Goal: Entertainment & Leisure: Consume media (video, audio)

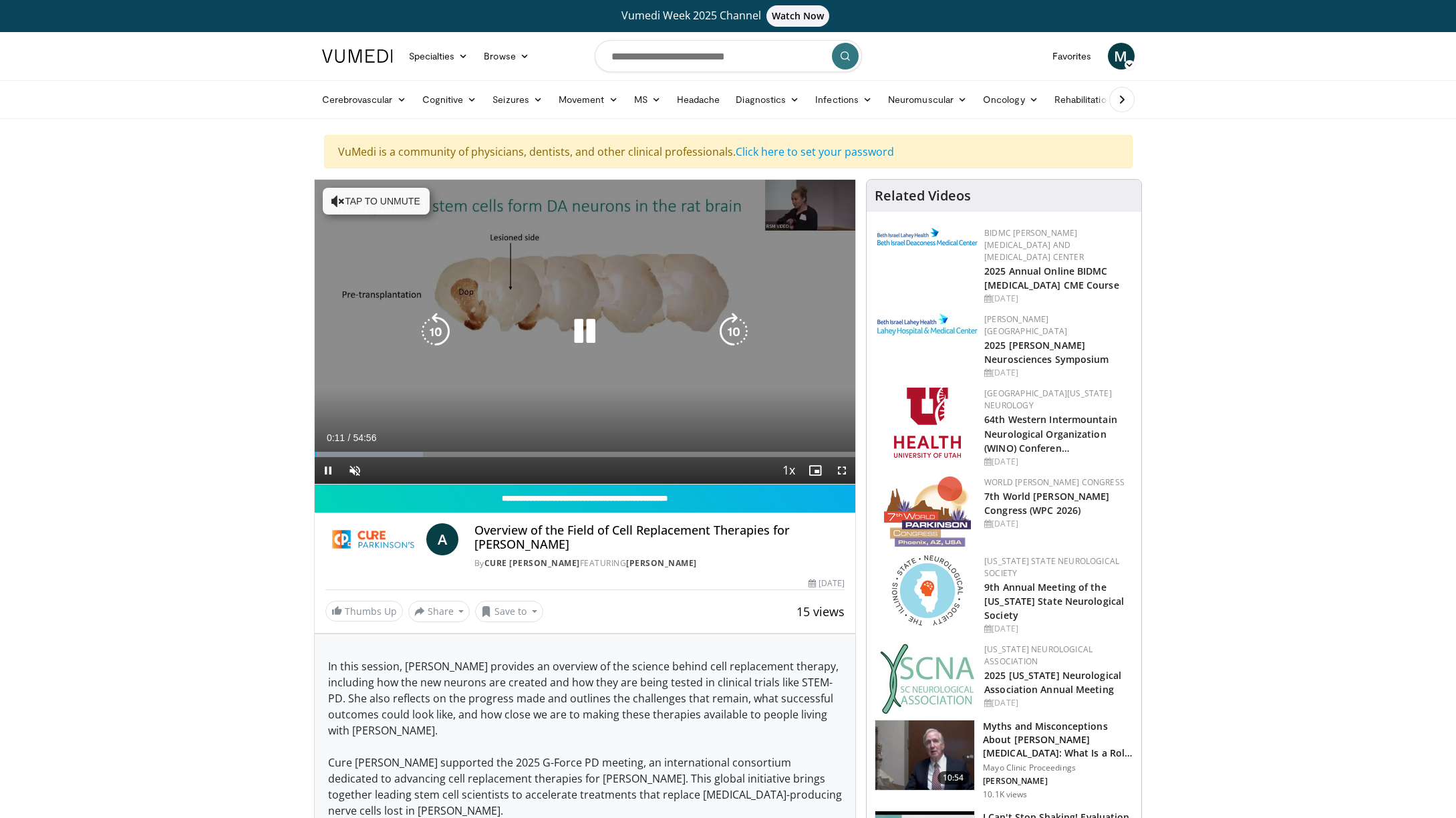
click at [344, 201] on button "Tap to unmute" at bounding box center [375, 201] width 107 height 27
click at [828, 216] on div "10 seconds Tap to unmute" at bounding box center [585, 331] width 541 height 304
click at [835, 212] on div "10 seconds Tap to unmute" at bounding box center [585, 331] width 541 height 304
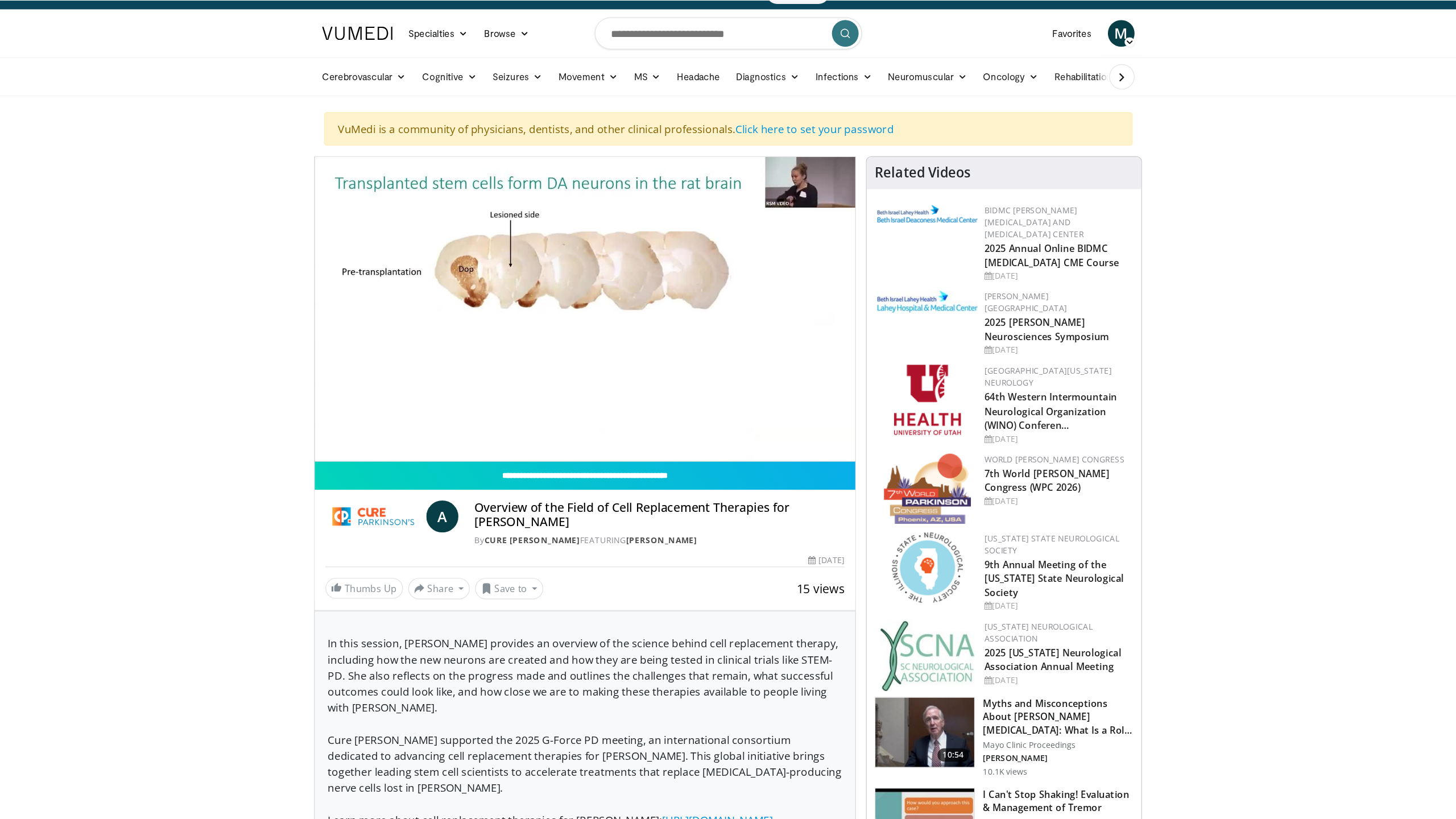
scroll to position [42, 0]
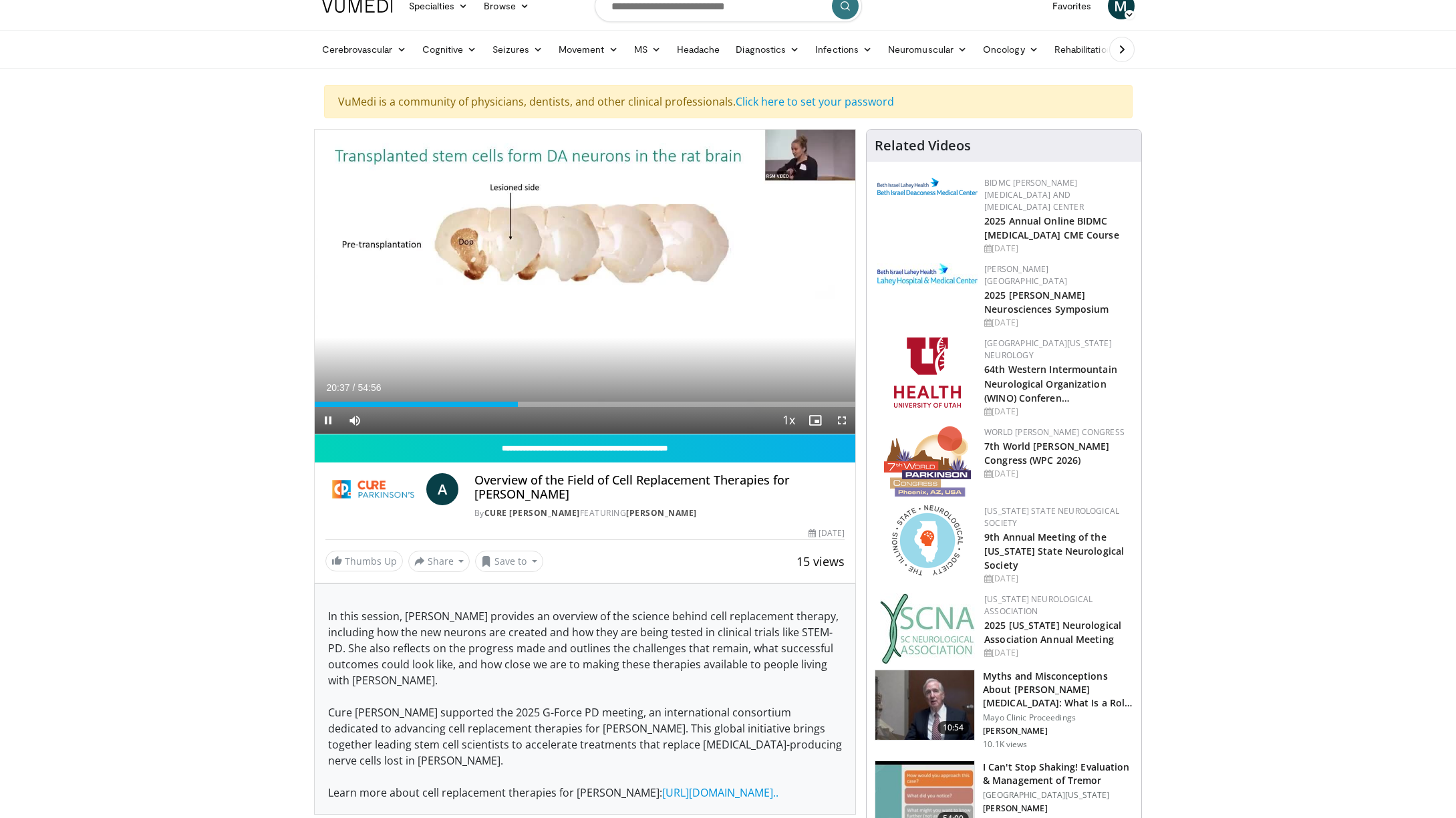
click at [845, 421] on span "Video Player" at bounding box center [841, 420] width 27 height 27
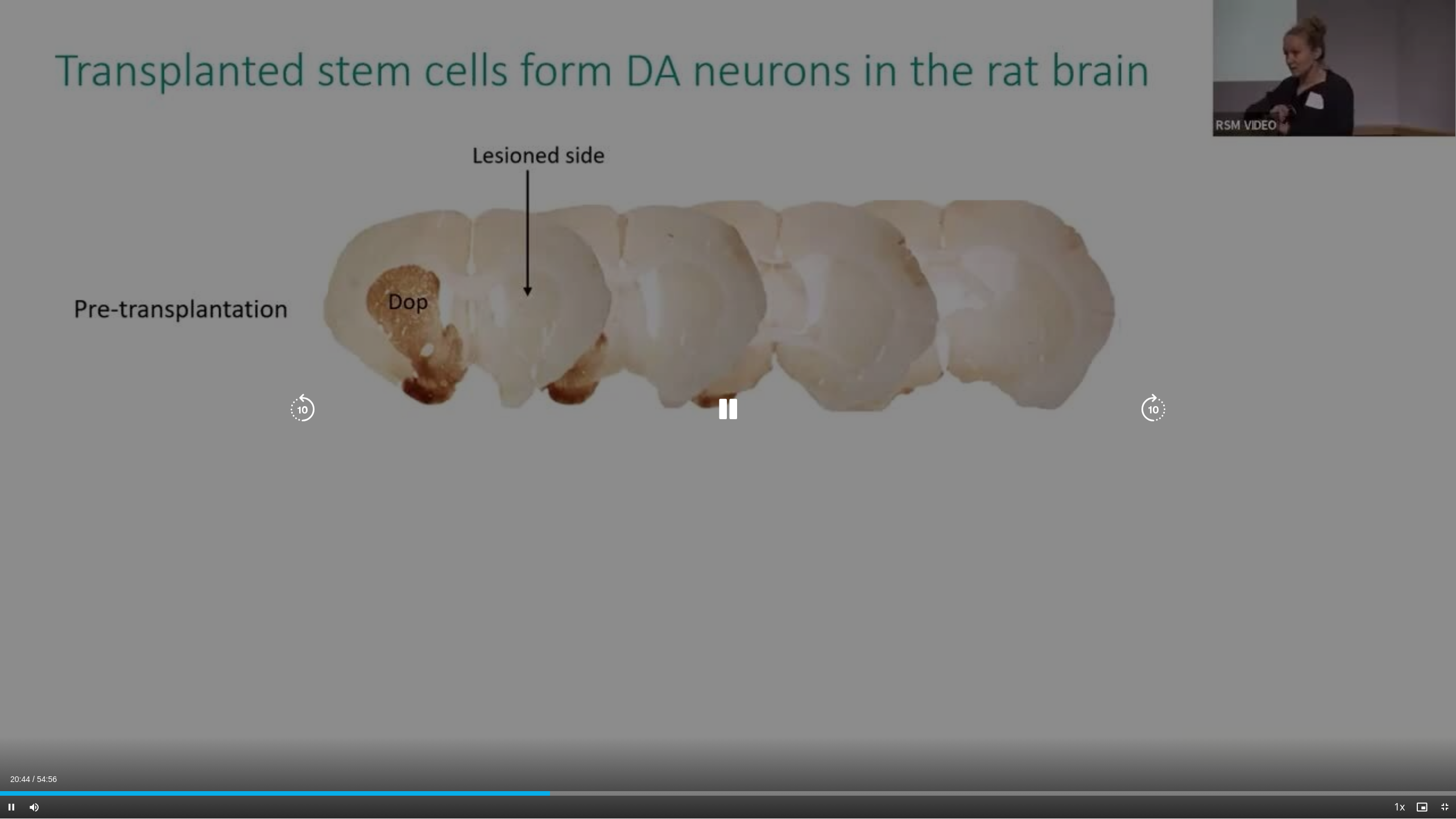
click at [653, 687] on div "10 seconds Tap to unmute" at bounding box center [728, 409] width 1456 height 818
click at [664, 676] on div "10 seconds Tap to unmute" at bounding box center [728, 409] width 1456 height 818
click at [733, 408] on icon "Video Player" at bounding box center [728, 409] width 32 height 32
click at [728, 429] on div "10 seconds Tap to unmute" at bounding box center [728, 409] width 1456 height 818
drag, startPoint x: 728, startPoint y: 429, endPoint x: 629, endPoint y: 405, distance: 101.9
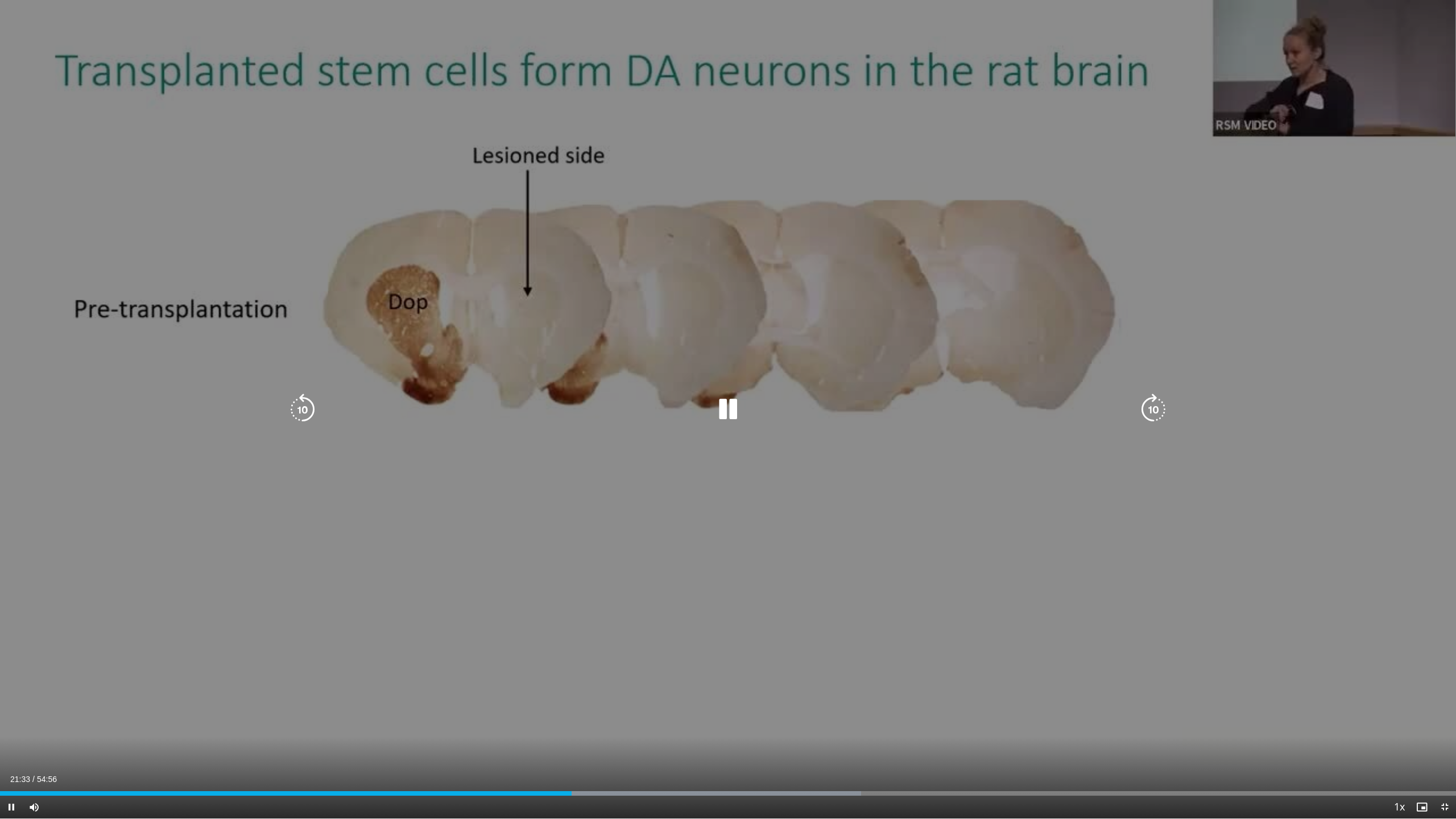
click at [629, 405] on div "10 seconds Tap to unmute" at bounding box center [728, 409] width 1456 height 818
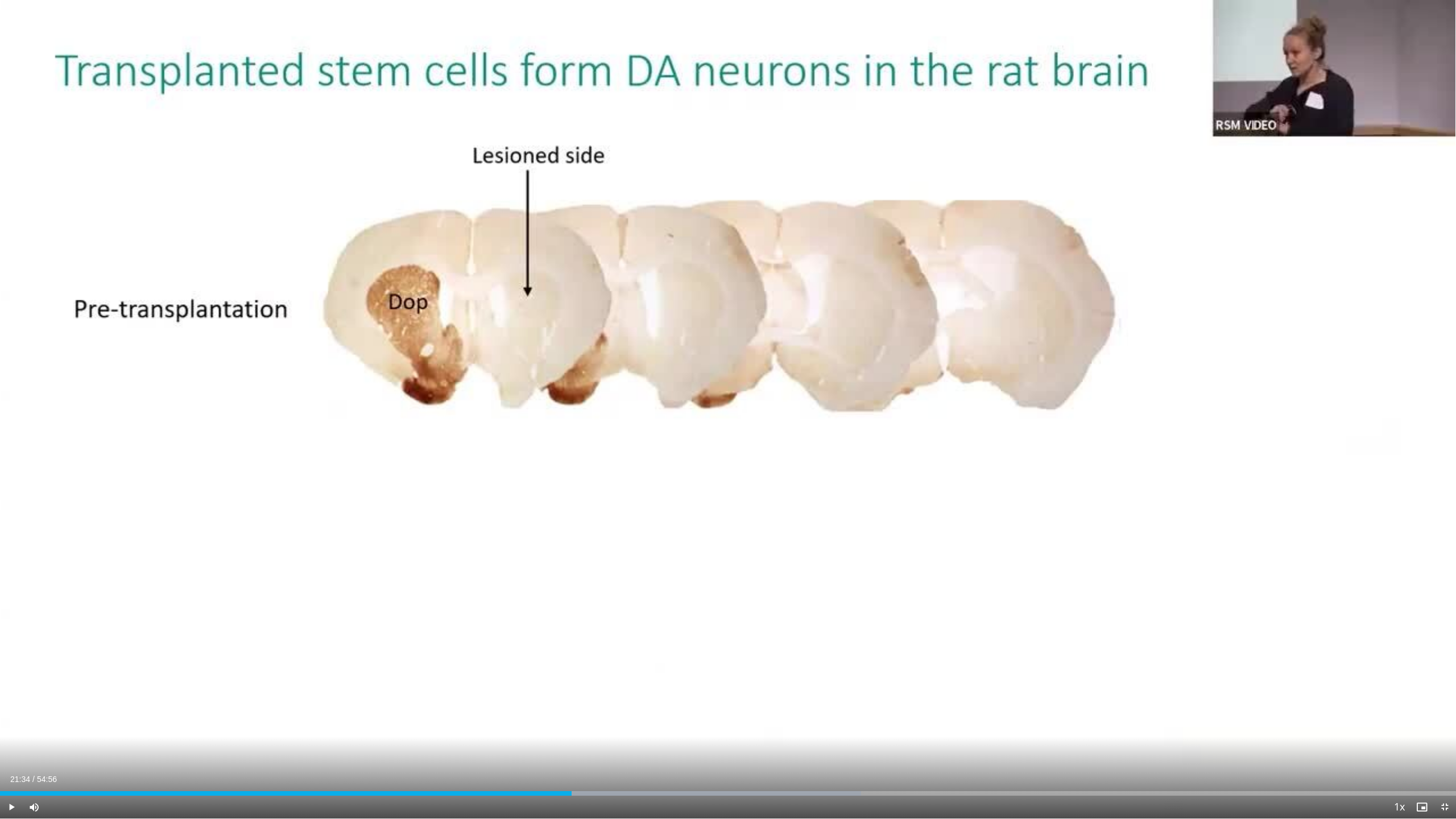
drag, startPoint x: 571, startPoint y: 797, endPoint x: 498, endPoint y: 797, distance: 73.0
click at [498, 695] on div "Current Time 21:34 / Duration 54:56 Play Skip Backward Skip Forward Mute Loaded…" at bounding box center [728, 806] width 1456 height 23
click at [500, 695] on div "21:34" at bounding box center [286, 793] width 572 height 5
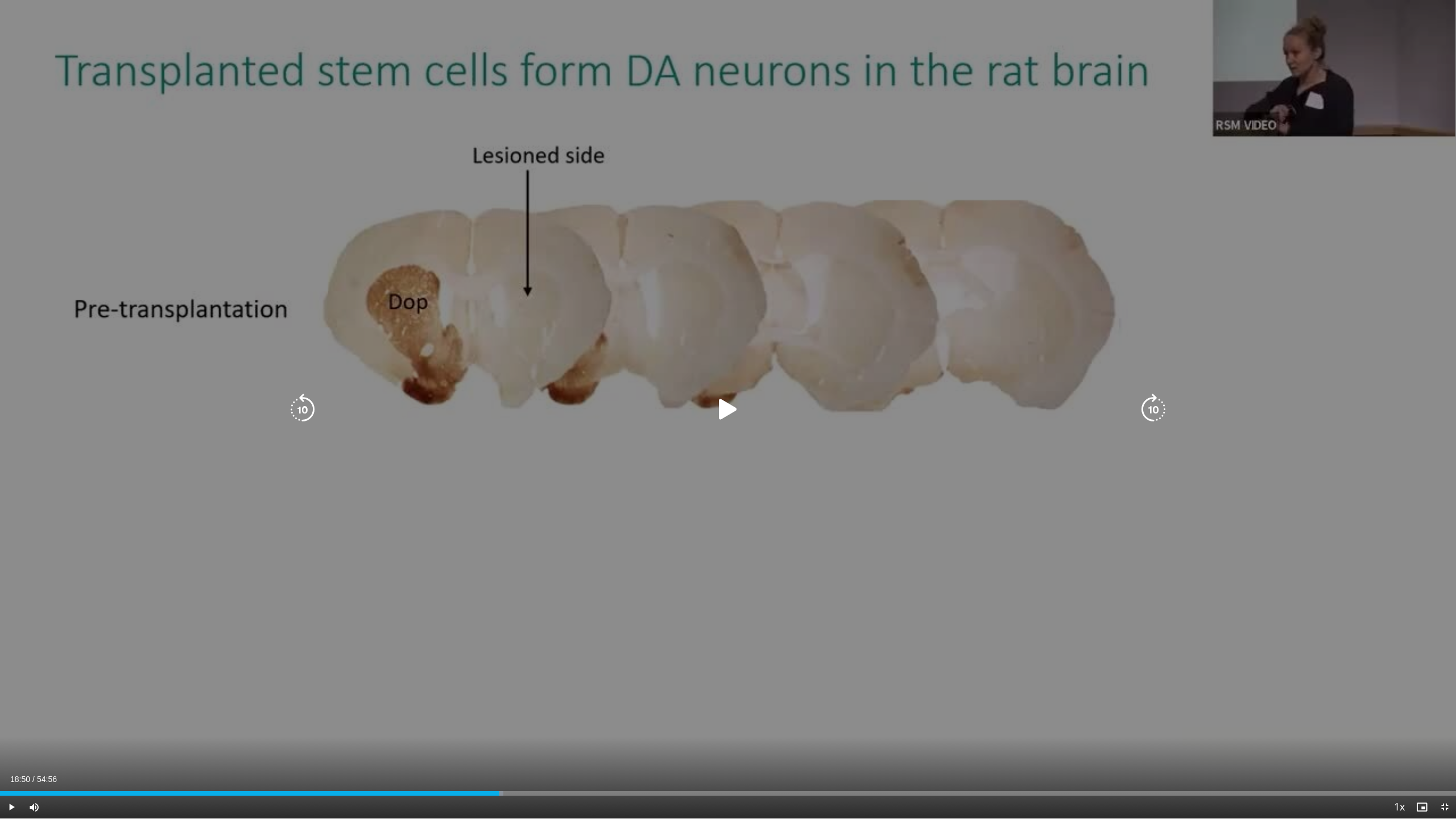
click at [679, 695] on div "10 seconds Tap to unmute" at bounding box center [728, 409] width 1456 height 818
drag, startPoint x: 289, startPoint y: 619, endPoint x: 304, endPoint y: 598, distance: 25.8
click at [304, 599] on div "10 seconds Tap to unmute" at bounding box center [728, 409] width 1456 height 818
click at [291, 597] on div "10 seconds Tap to unmute" at bounding box center [728, 409] width 1456 height 818
